Goal: Task Accomplishment & Management: Complete application form

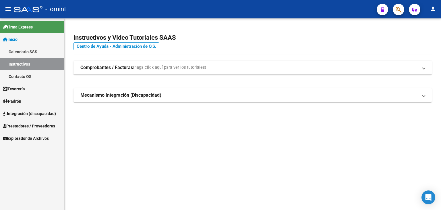
click at [25, 115] on span "Integración (discapacidad)" at bounding box center [29, 113] width 53 height 6
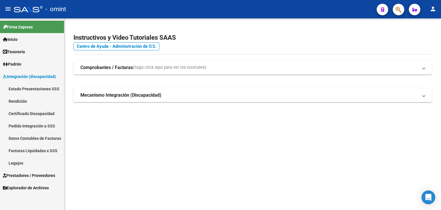
click at [18, 161] on link "Legajos" at bounding box center [32, 163] width 64 height 12
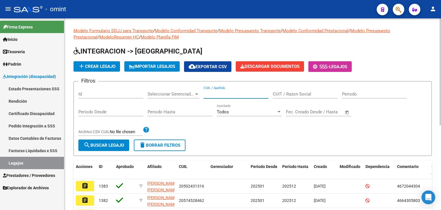
click at [233, 93] on input "CUIL / Apellido" at bounding box center [236, 93] width 65 height 5
paste input "20575183884"
type input "20575183884"
click at [87, 145] on mat-icon "search" at bounding box center [87, 144] width 7 height 7
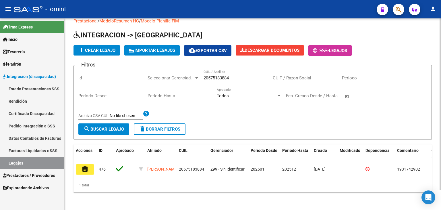
scroll to position [22, 0]
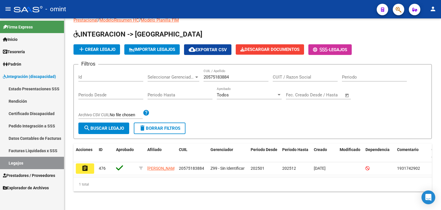
drag, startPoint x: 89, startPoint y: 164, endPoint x: 93, endPoint y: 169, distance: 7.4
click at [88, 164] on button "assignment" at bounding box center [85, 168] width 18 height 10
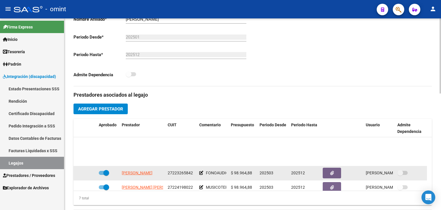
scroll to position [49, 0]
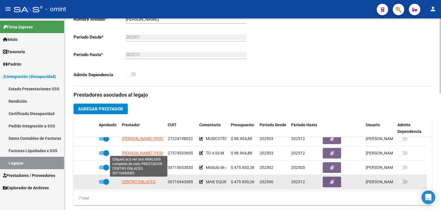
click at [141, 182] on span "CENTRO ENLACES" at bounding box center [139, 181] width 34 height 5
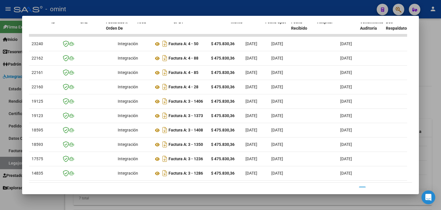
scroll to position [0, 0]
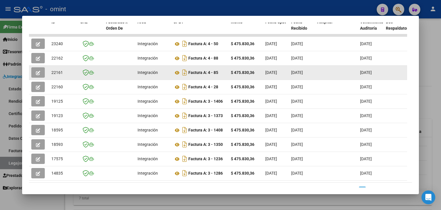
click at [36, 71] on button "button" at bounding box center [38, 72] width 14 height 10
click at [176, 71] on icon at bounding box center [177, 72] width 7 height 7
click at [39, 73] on icon "button" at bounding box center [38, 73] width 4 height 4
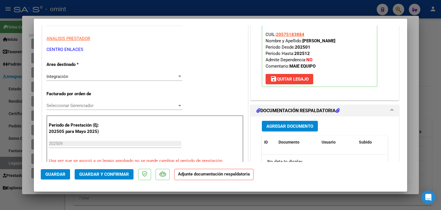
scroll to position [86, 0]
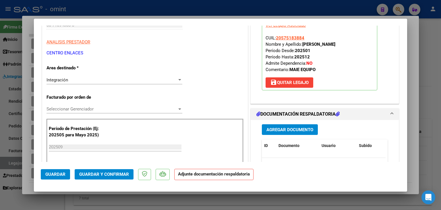
click at [305, 131] on span "Agregar Documento" at bounding box center [290, 129] width 47 height 5
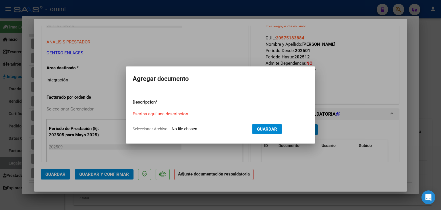
click at [208, 128] on input "Seleccionar Archivo" at bounding box center [210, 128] width 76 height 5
type input "C:\fakepath\PA.pdf"
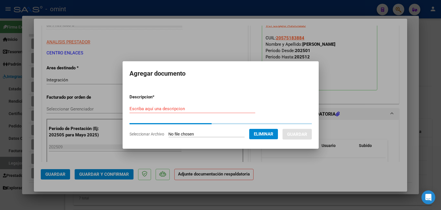
click at [181, 108] on input "Escriba aquí una descripcion" at bounding box center [193, 108] width 126 height 5
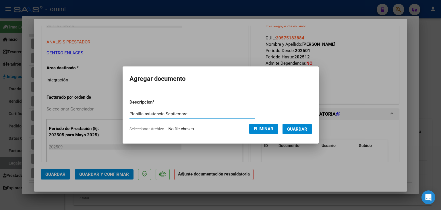
type input "Planilla asistencia Septiembre"
click at [304, 130] on span "Guardar" at bounding box center [297, 128] width 20 height 5
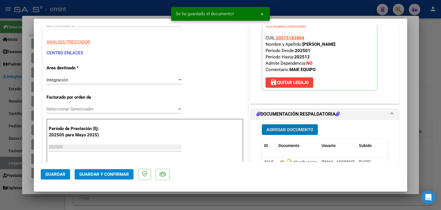
scroll to position [57, 0]
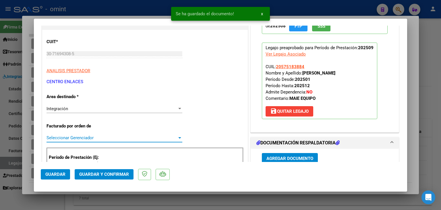
click at [69, 137] on span "Seleccionar Gerenciador" at bounding box center [112, 137] width 131 height 5
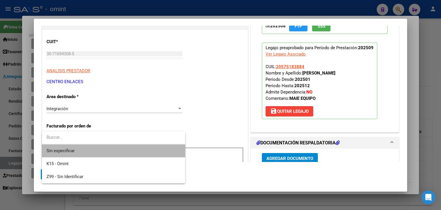
click at [69, 149] on span "Sin especificar" at bounding box center [114, 150] width 134 height 13
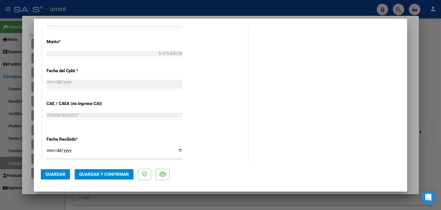
scroll to position [316, 0]
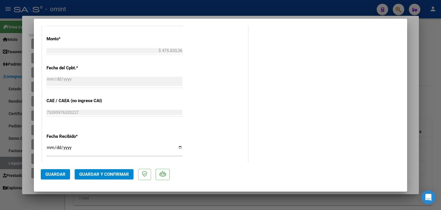
click at [94, 174] on span "Guardar y Confirmar" at bounding box center [104, 174] width 50 height 5
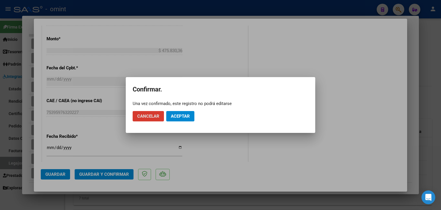
click at [180, 117] on span "Aceptar" at bounding box center [180, 116] width 19 height 5
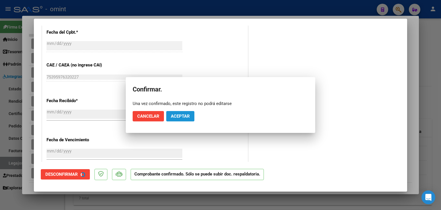
scroll to position [281, 0]
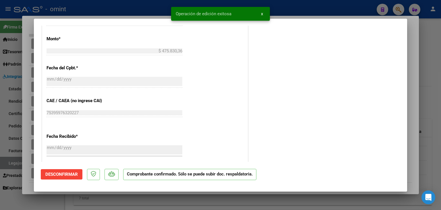
type input "$ 0,00"
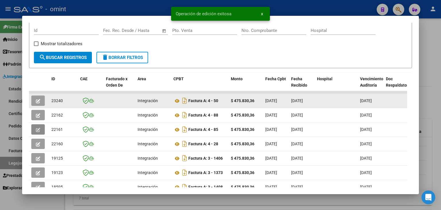
scroll to position [86, 0]
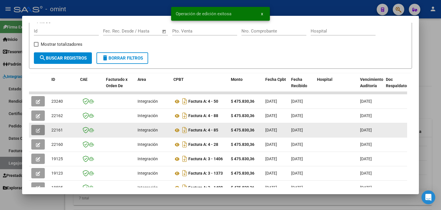
click at [58, 128] on span "22161" at bounding box center [56, 130] width 11 height 5
copy span "22161"
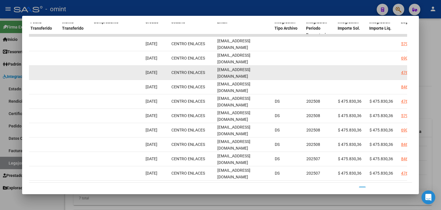
scroll to position [0, 32]
drag, startPoint x: 218, startPoint y: 72, endPoint x: 274, endPoint y: 72, distance: 55.5
click at [274, 72] on div "22161 Integración Factura A: 4 - 85 $ 475.830,36 [DATE] [DATE] [DATE] - [DATE] …" at bounding box center [109, 73] width 1242 height 14
copy div "[EMAIL_ADDRESS][DOMAIN_NAME]"
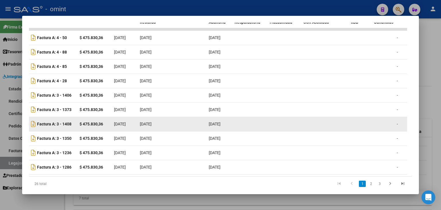
scroll to position [140, 0]
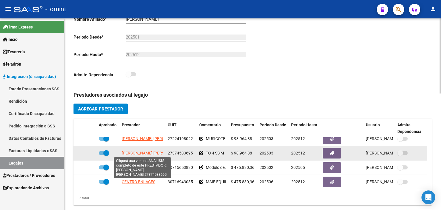
click at [131, 151] on span "[PERSON_NAME] [PERSON_NAME]" at bounding box center [153, 153] width 62 height 5
type textarea "27374533695"
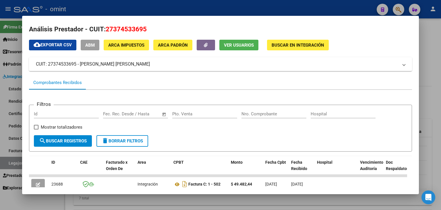
scroll to position [0, 0]
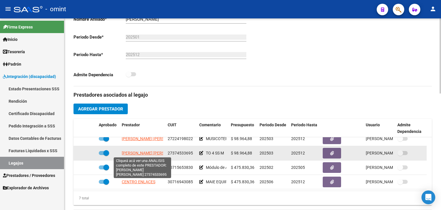
click at [128, 152] on span "[PERSON_NAME] [PERSON_NAME]" at bounding box center [153, 153] width 62 height 5
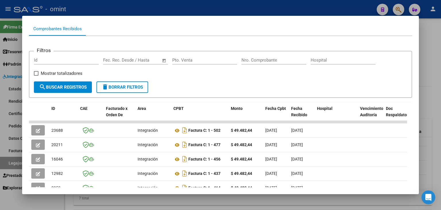
scroll to position [115, 0]
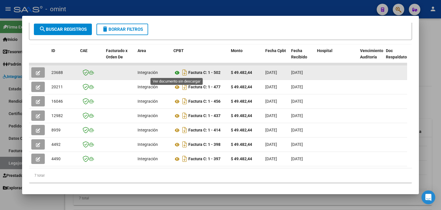
click at [176, 72] on icon at bounding box center [177, 72] width 7 height 7
click at [59, 72] on span "23688" at bounding box center [56, 72] width 11 height 5
copy span "23688"
click at [34, 70] on button "button" at bounding box center [38, 72] width 14 height 10
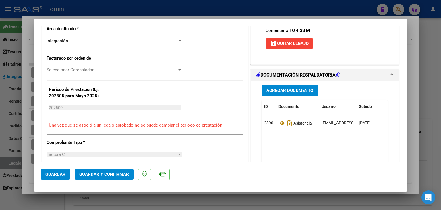
scroll to position [144, 0]
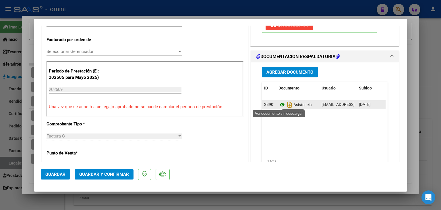
click at [280, 105] on icon at bounding box center [282, 104] width 7 height 7
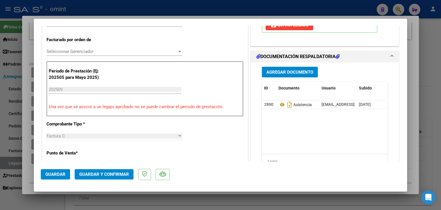
scroll to position [115, 0]
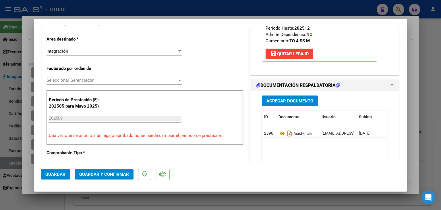
click at [70, 78] on span "Seleccionar Gerenciador" at bounding box center [112, 80] width 131 height 5
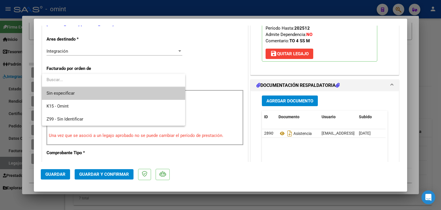
click at [74, 92] on span "Sin especificar" at bounding box center [114, 93] width 134 height 13
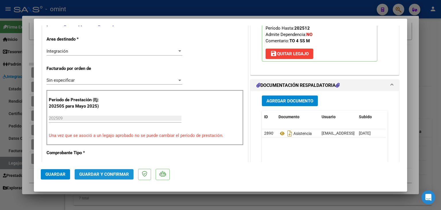
click at [119, 176] on span "Guardar y Confirmar" at bounding box center [104, 174] width 50 height 5
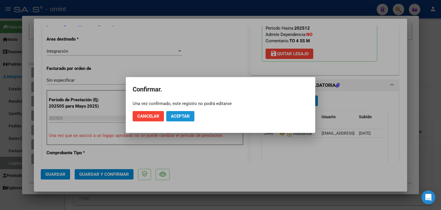
click at [180, 114] on span "Aceptar" at bounding box center [180, 116] width 19 height 5
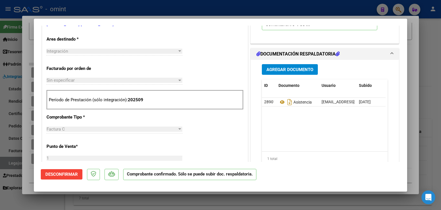
scroll to position [57, 0]
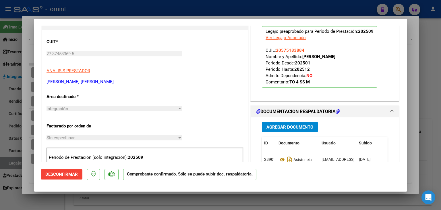
type input "$ 0,00"
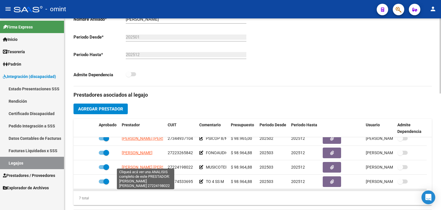
scroll to position [0, 0]
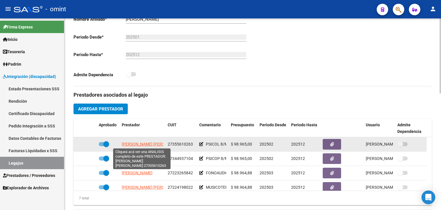
click at [134, 143] on span "[PERSON_NAME] [PERSON_NAME]" at bounding box center [153, 144] width 62 height 5
type textarea "27355610263"
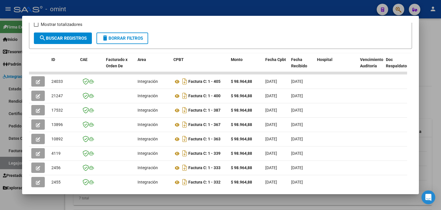
scroll to position [115, 0]
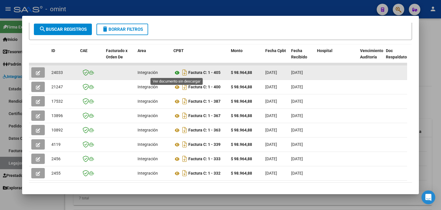
click at [176, 72] on icon at bounding box center [177, 72] width 7 height 7
click at [54, 71] on span "24033" at bounding box center [56, 72] width 11 height 5
copy span "24033"
click at [34, 71] on button "button" at bounding box center [38, 72] width 14 height 10
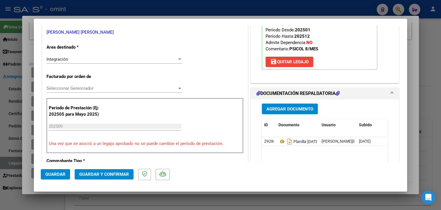
scroll to position [144, 0]
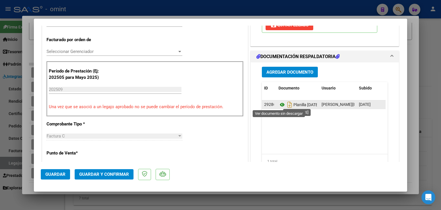
click at [280, 103] on icon at bounding box center [282, 104] width 7 height 7
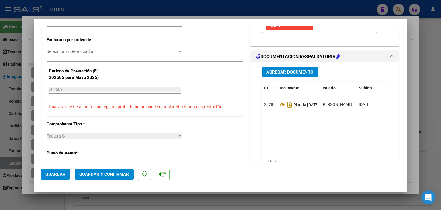
click at [68, 54] on div "Seleccionar Gerenciador Seleccionar Gerenciador" at bounding box center [115, 51] width 136 height 9
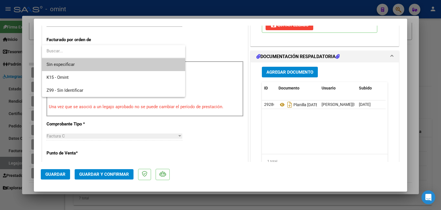
click at [67, 67] on span "Sin especificar" at bounding box center [114, 64] width 134 height 13
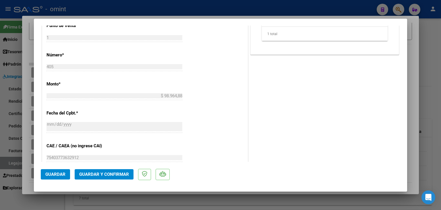
scroll to position [287, 0]
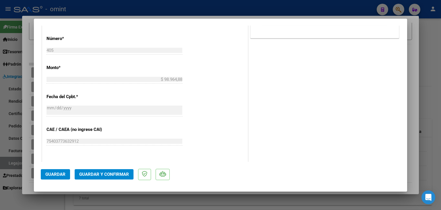
click at [113, 176] on span "Guardar y Confirmar" at bounding box center [104, 174] width 50 height 5
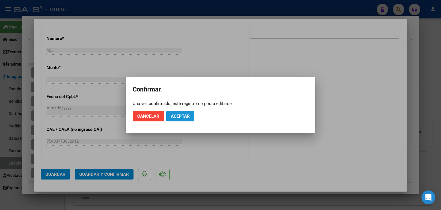
click at [182, 113] on button "Aceptar" at bounding box center [180, 116] width 28 height 10
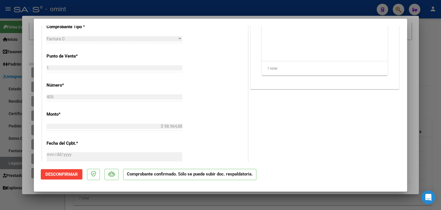
scroll to position [166, 0]
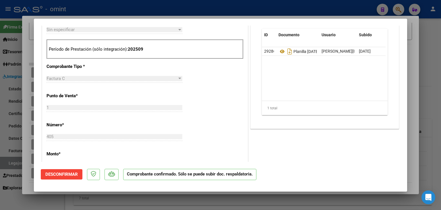
type input "$ 0,00"
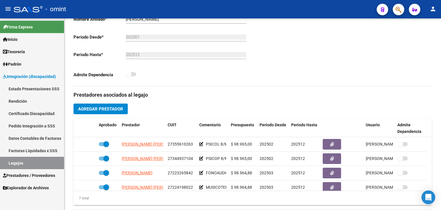
click at [14, 161] on link "Legajos" at bounding box center [32, 163] width 64 height 12
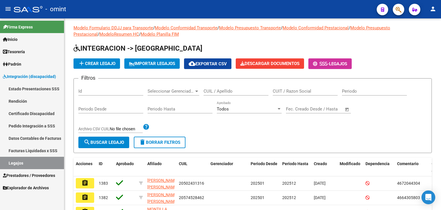
scroll to position [144, 0]
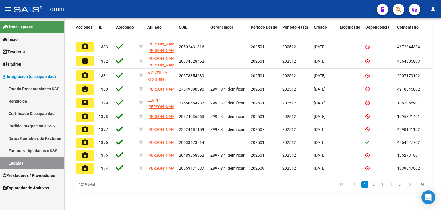
click at [31, 176] on span "Prestadores / Proveedores" at bounding box center [29, 175] width 52 height 6
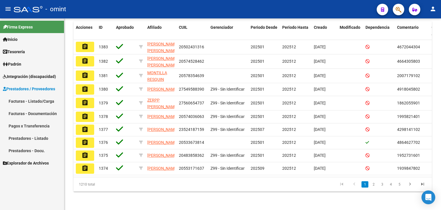
click at [30, 103] on link "Facturas - Listado/Carga" at bounding box center [32, 101] width 64 height 12
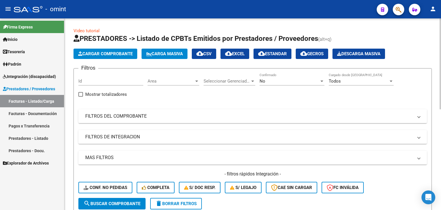
click at [121, 118] on mat-panel-title "FILTROS DEL COMPROBANTE" at bounding box center [249, 116] width 328 height 6
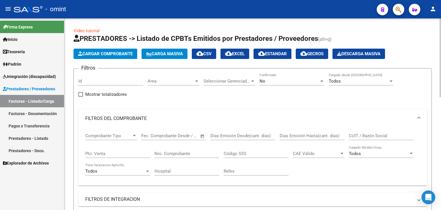
click at [368, 135] on input "CUIT / Razón Social" at bounding box center [381, 135] width 65 height 5
paste input "27279102458"
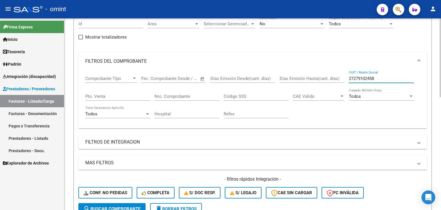
scroll to position [57, 0]
type input "27279102458"
click at [121, 206] on span "search Buscar Comprobante" at bounding box center [112, 208] width 57 height 5
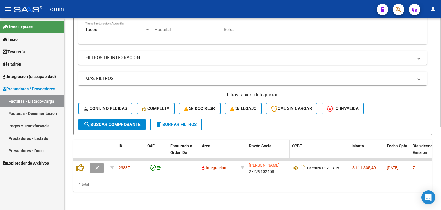
scroll to position [145, 0]
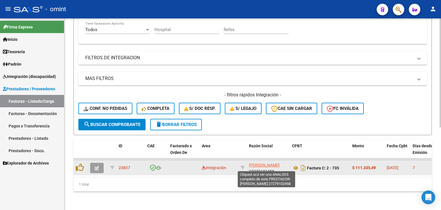
click at [267, 163] on span "[PERSON_NAME]" at bounding box center [264, 165] width 31 height 5
type textarea "27279102458"
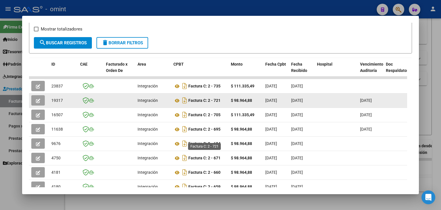
scroll to position [103, 0]
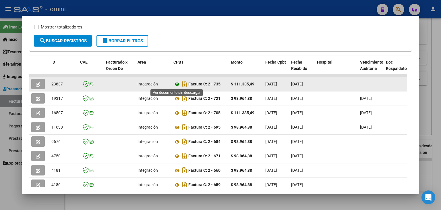
click at [178, 84] on icon at bounding box center [177, 84] width 7 height 7
click at [35, 83] on button "button" at bounding box center [38, 84] width 14 height 10
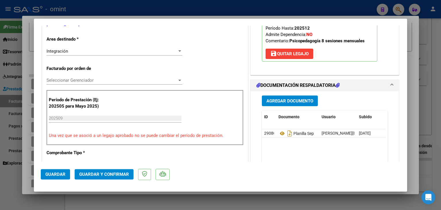
scroll to position [126, 0]
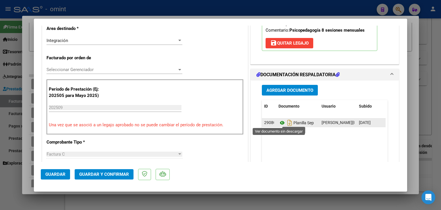
click at [281, 123] on icon at bounding box center [282, 122] width 7 height 7
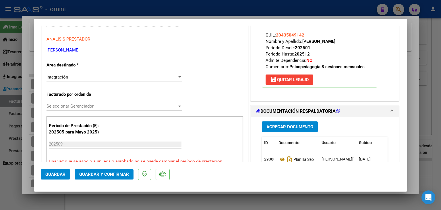
scroll to position [0, 0]
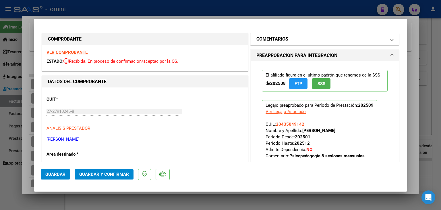
click at [275, 37] on h1 "COMENTARIOS" at bounding box center [273, 39] width 32 height 7
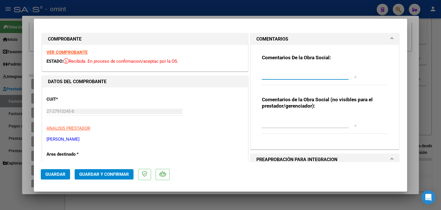
click at [278, 76] on textarea at bounding box center [309, 72] width 95 height 11
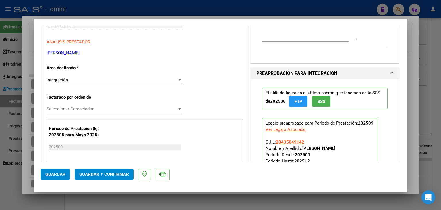
scroll to position [86, 0]
type textarea "[PERSON_NAME]: Fc 735 sobrefacturada. Debe presentar FC acorde a las sesiones h…"
click at [64, 79] on span "Integración" at bounding box center [58, 79] width 22 height 5
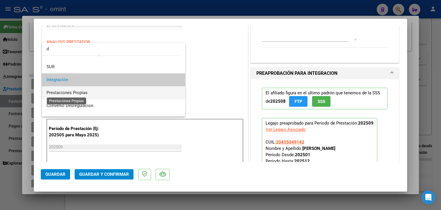
scroll to position [0, 0]
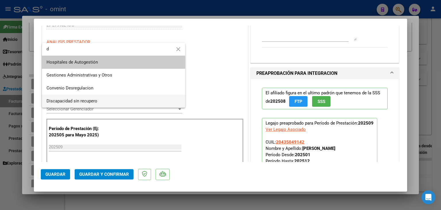
type input "d"
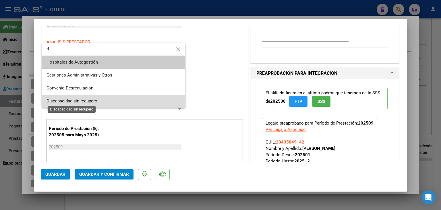
click at [69, 101] on span "Discapacidad sin recupero" at bounding box center [72, 100] width 51 height 5
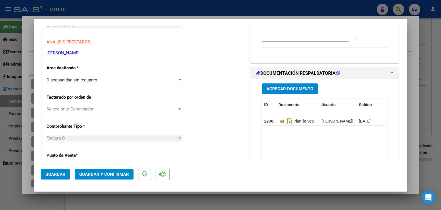
click at [83, 112] on div "Seleccionar Gerenciador Seleccionar Gerenciador" at bounding box center [115, 109] width 136 height 9
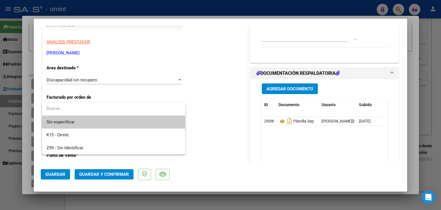
click at [74, 122] on span "Sin especificar" at bounding box center [114, 122] width 134 height 13
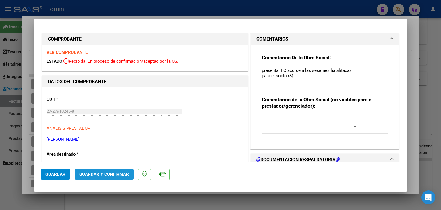
click at [112, 173] on span "Guardar y Confirmar" at bounding box center [104, 174] width 50 height 5
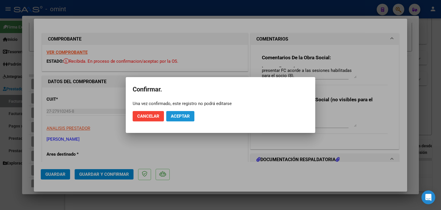
click at [182, 115] on span "Aceptar" at bounding box center [180, 116] width 19 height 5
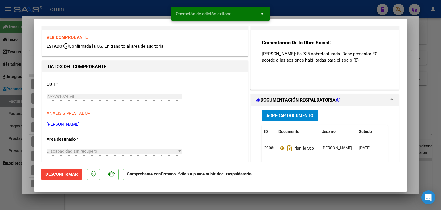
scroll to position [29, 0]
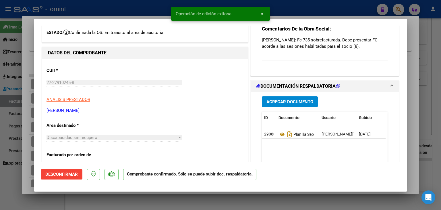
type input "$ 0,00"
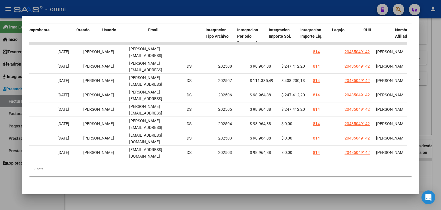
scroll to position [0, 610]
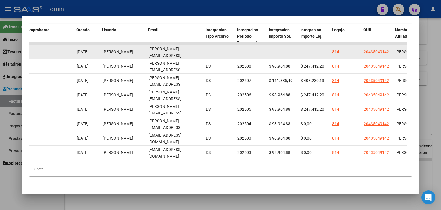
drag, startPoint x: 148, startPoint y: 45, endPoint x: 205, endPoint y: 46, distance: 56.3
click at [205, 46] on div "23837 Integración Factura C: 2 - 735 $ 111.335,49 [DATE] [DATE] - [DATE] [PERSO…" at bounding box center [40, 52] width 1242 height 14
copy div "[PERSON_NAME][EMAIL_ADDRESS][PERSON_NAME][DOMAIN_NAME]"
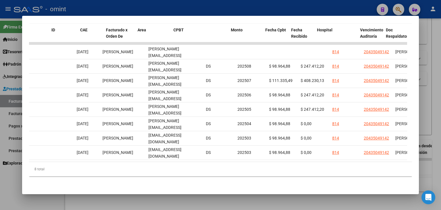
scroll to position [0, 0]
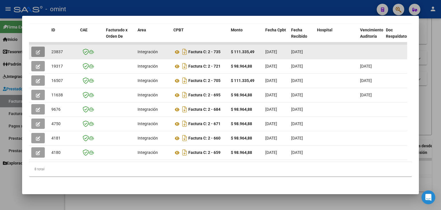
click at [36, 47] on button "button" at bounding box center [38, 52] width 14 height 10
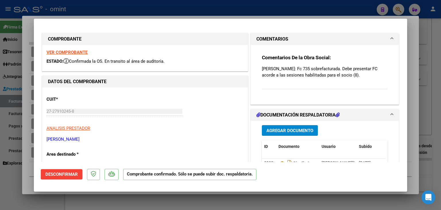
drag, startPoint x: 259, startPoint y: 67, endPoint x: 357, endPoint y: 74, distance: 98.0
click at [357, 74] on p "[PERSON_NAME]: Fc 735 sobrefacturada. Debe presentar FC acorde a las sesiones h…" at bounding box center [325, 72] width 126 height 13
copy p "[PERSON_NAME]: Fc 735 sobrefacturada. Debe presentar FC acorde a las sesiones h…"
type input "$ 0,00"
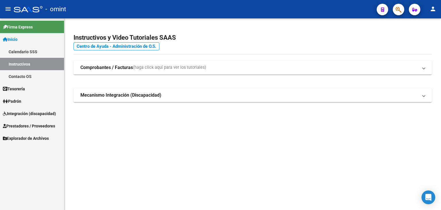
click at [21, 125] on span "Prestadores / Proveedores" at bounding box center [29, 126] width 52 height 6
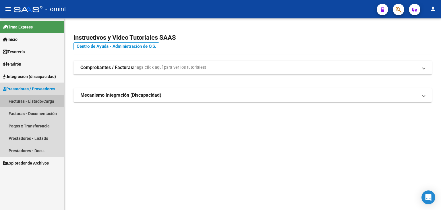
click at [26, 100] on link "Facturas - Listado/Carga" at bounding box center [32, 101] width 64 height 12
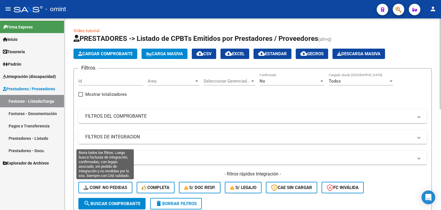
click at [110, 191] on button "Conf. no pedidas" at bounding box center [105, 187] width 54 height 11
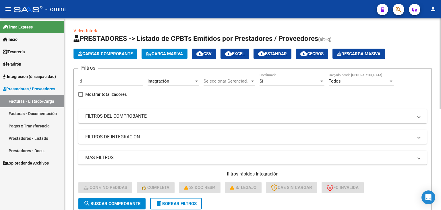
click at [97, 82] on input "Id" at bounding box center [110, 80] width 65 height 5
paste input "22161"
type input "22161"
click at [122, 206] on button "search Buscar Comprobante" at bounding box center [111, 203] width 67 height 11
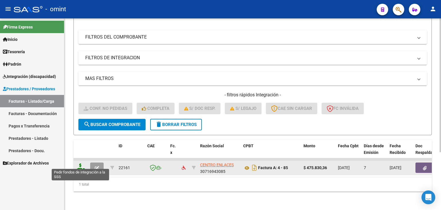
click at [84, 165] on icon at bounding box center [80, 167] width 9 height 8
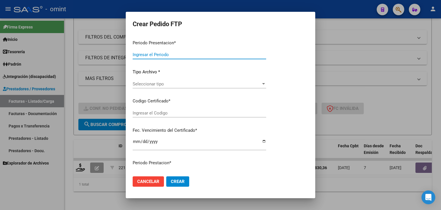
type input "202509"
type input "$ 475.830,36"
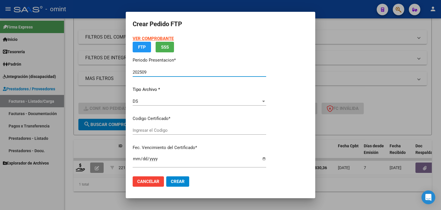
type input "9476736970"
type input "2027-07-31"
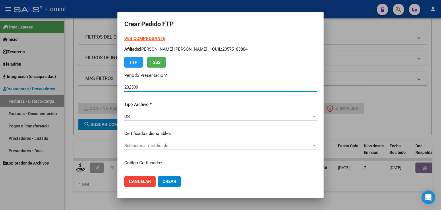
click at [140, 144] on span "Seleccionar certificado" at bounding box center [217, 145] width 187 height 5
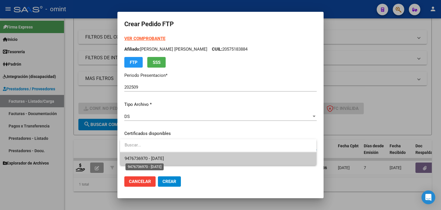
click at [159, 158] on span "9476736970 - 2027-07-31" at bounding box center [144, 158] width 39 height 5
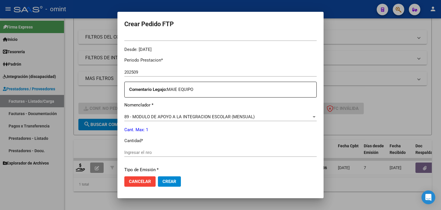
scroll to position [172, 0]
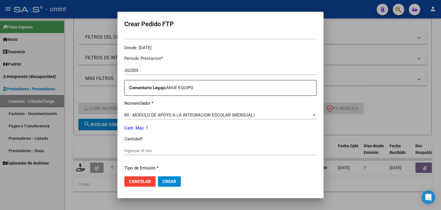
click at [145, 149] on input "Ingresar el nro" at bounding box center [220, 150] width 193 height 5
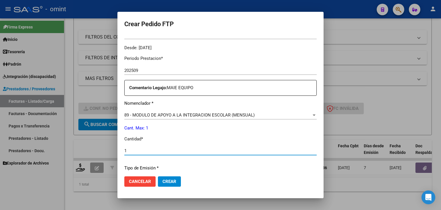
type input "1"
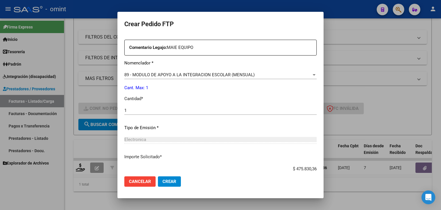
scroll to position [248, 0]
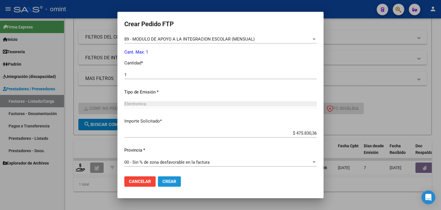
click at [170, 179] on span "Crear" at bounding box center [170, 181] width 14 height 5
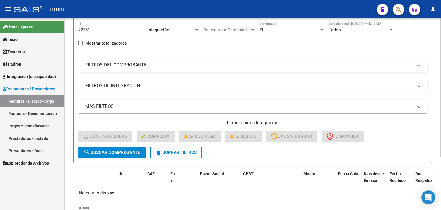
scroll to position [45, 0]
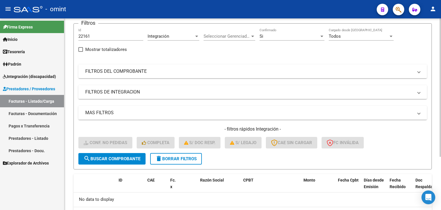
click at [85, 35] on input "22161" at bounding box center [110, 36] width 65 height 5
paste input "3688"
type input "23688"
click at [123, 159] on span "search Buscar Comprobante" at bounding box center [112, 158] width 57 height 5
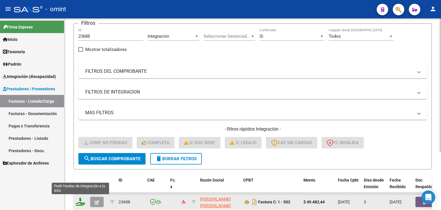
click at [80, 203] on icon at bounding box center [80, 201] width 9 height 8
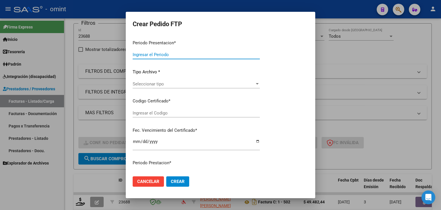
type input "202509"
type input "$ 49.482,44"
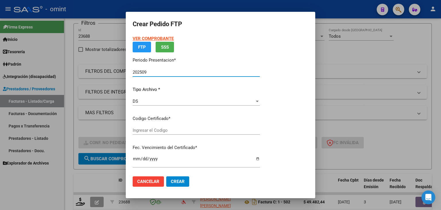
type input "9476736970"
type input "2027-07-31"
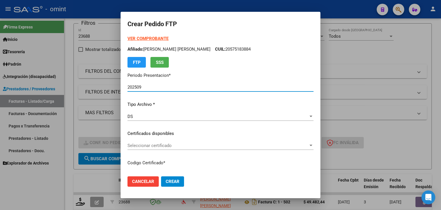
click at [162, 143] on span "Seleccionar certificado" at bounding box center [218, 145] width 181 height 5
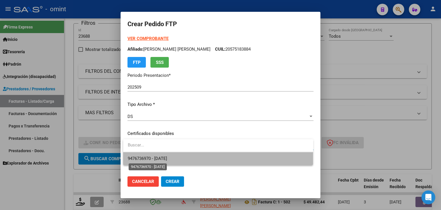
click at [166, 156] on span "9476736970 - 2027-07-31" at bounding box center [147, 158] width 39 height 5
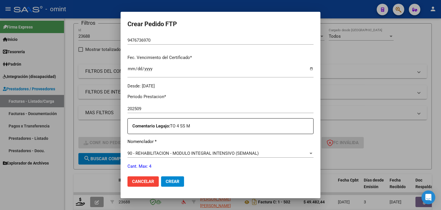
scroll to position [172, 0]
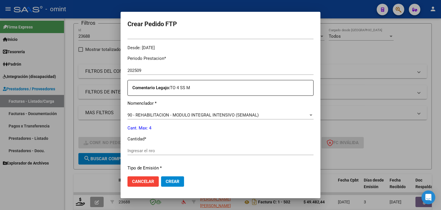
click at [163, 154] on div "Ingresar el nro" at bounding box center [221, 150] width 186 height 9
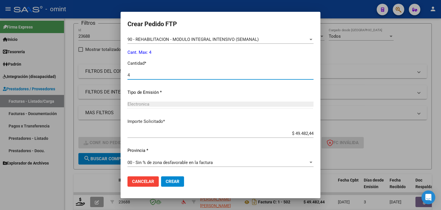
scroll to position [248, 0]
type input "4"
click at [173, 184] on button "Crear" at bounding box center [172, 181] width 23 height 10
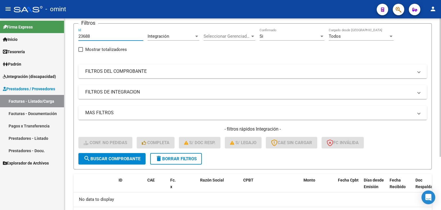
click at [85, 34] on input "23688" at bounding box center [110, 36] width 65 height 5
paste input "24033"
click at [91, 32] on div "2362403388 Id" at bounding box center [110, 34] width 65 height 12
click at [91, 35] on input "2362403388" at bounding box center [110, 36] width 65 height 5
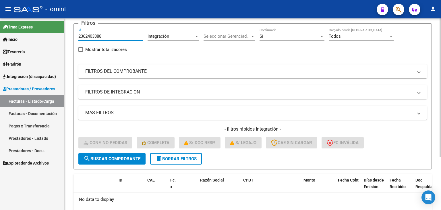
click at [91, 35] on input "2362403388" at bounding box center [110, 36] width 65 height 5
paste input "4033"
type input "24033"
click at [127, 156] on span "search Buscar Comprobante" at bounding box center [112, 158] width 57 height 5
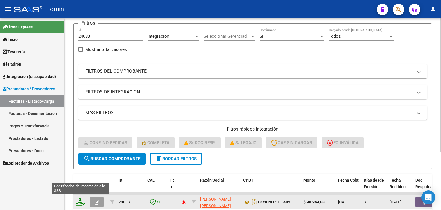
click at [84, 202] on icon at bounding box center [80, 201] width 9 height 8
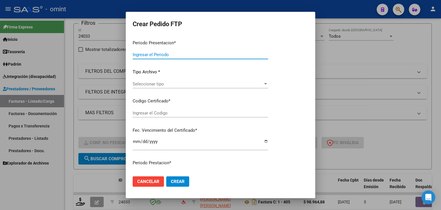
type input "202509"
type input "$ 98.964,88"
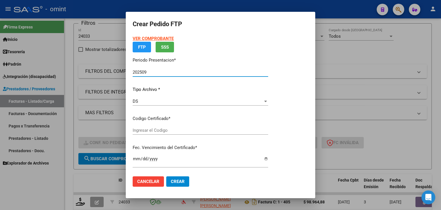
type input "9476736970"
type input "2027-07-31"
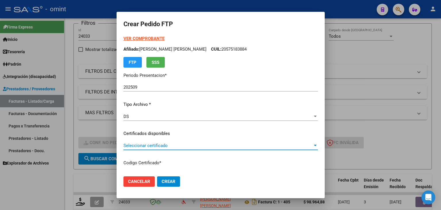
click at [145, 146] on span "Seleccionar certificado" at bounding box center [218, 145] width 189 height 5
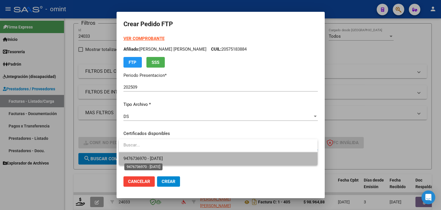
click at [151, 159] on span "9476736970 - 2027-07-31" at bounding box center [143, 158] width 39 height 5
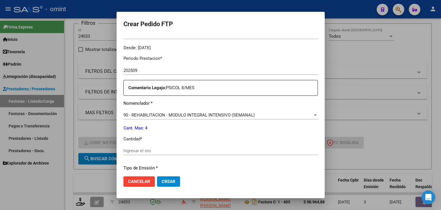
scroll to position [201, 0]
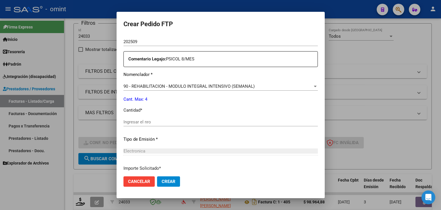
click at [151, 124] on div "Ingresar el nro" at bounding box center [221, 122] width 195 height 9
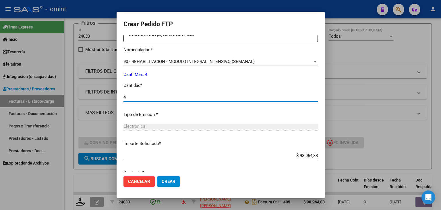
scroll to position [248, 0]
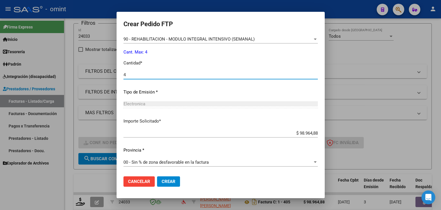
type input "4"
click at [163, 184] on button "Crear" at bounding box center [168, 181] width 23 height 10
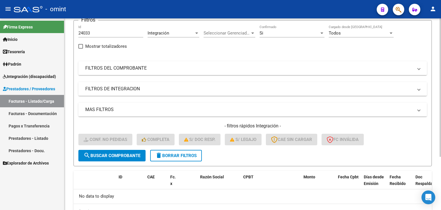
scroll to position [0, 0]
